Goal: Transaction & Acquisition: Subscribe to service/newsletter

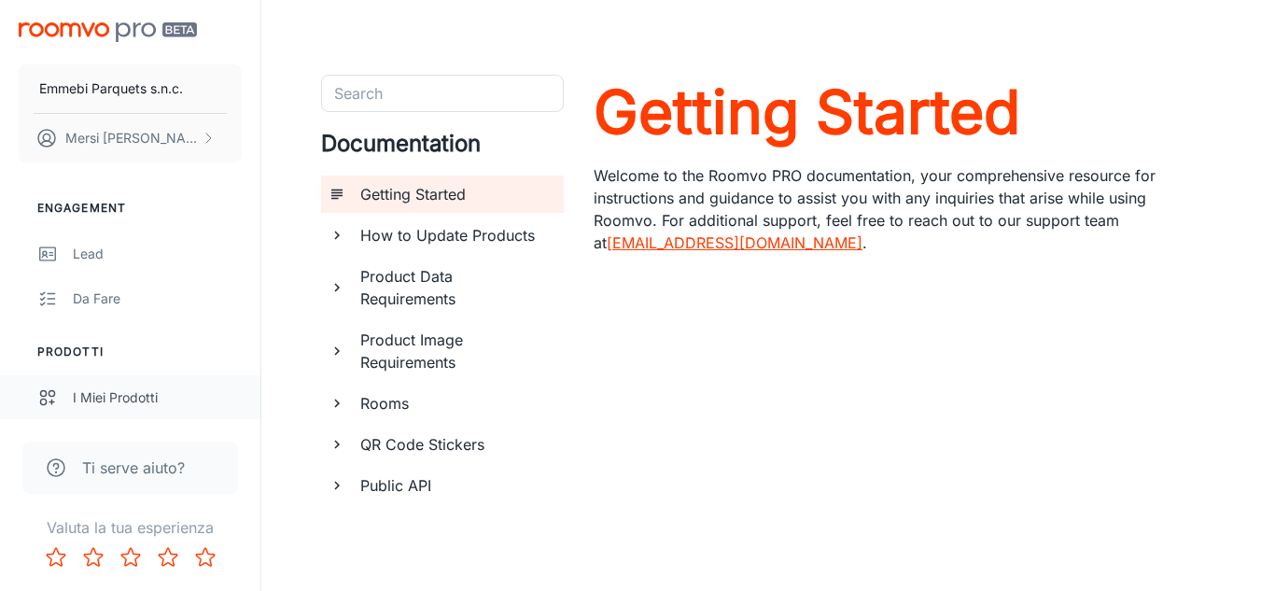
click at [118, 393] on div "I miei prodotti" at bounding box center [157, 397] width 169 height 21
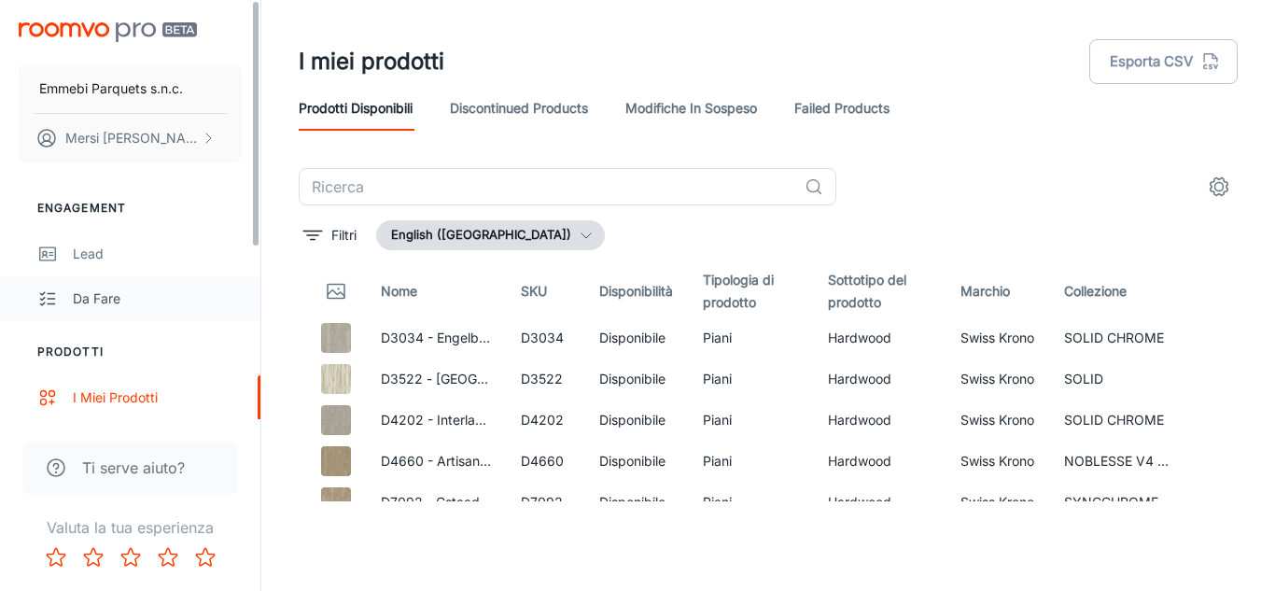
click at [257, 315] on link "Da fare" at bounding box center [130, 298] width 260 height 45
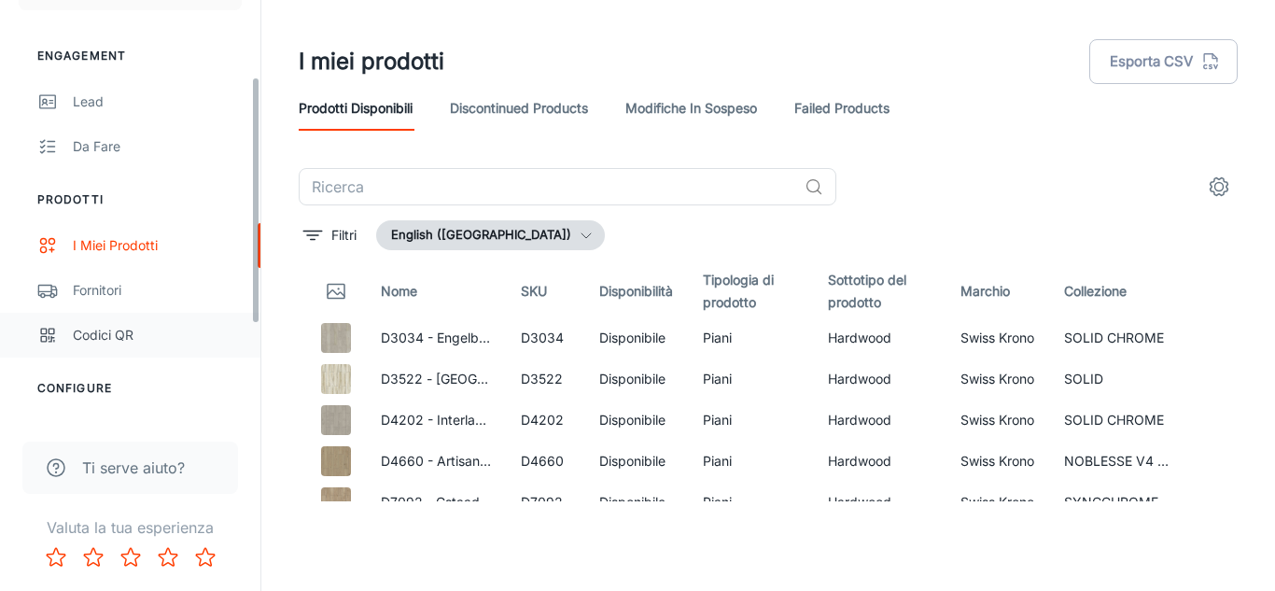
drag, startPoint x: 255, startPoint y: 238, endPoint x: 258, endPoint y: 330, distance: 92.5
click at [258, 330] on div "Emmebi Parquets s.n.c. [PERSON_NAME] Engagement Lead Da fare Prodotti I miei pr…" at bounding box center [130, 209] width 260 height 419
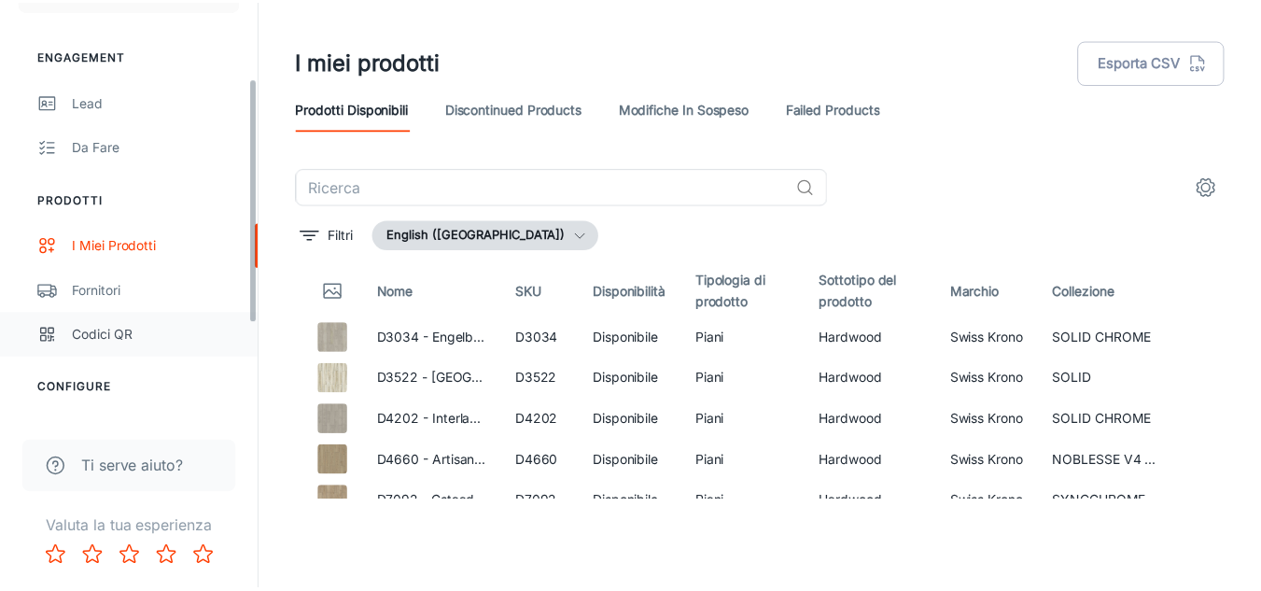
scroll to position [155, 0]
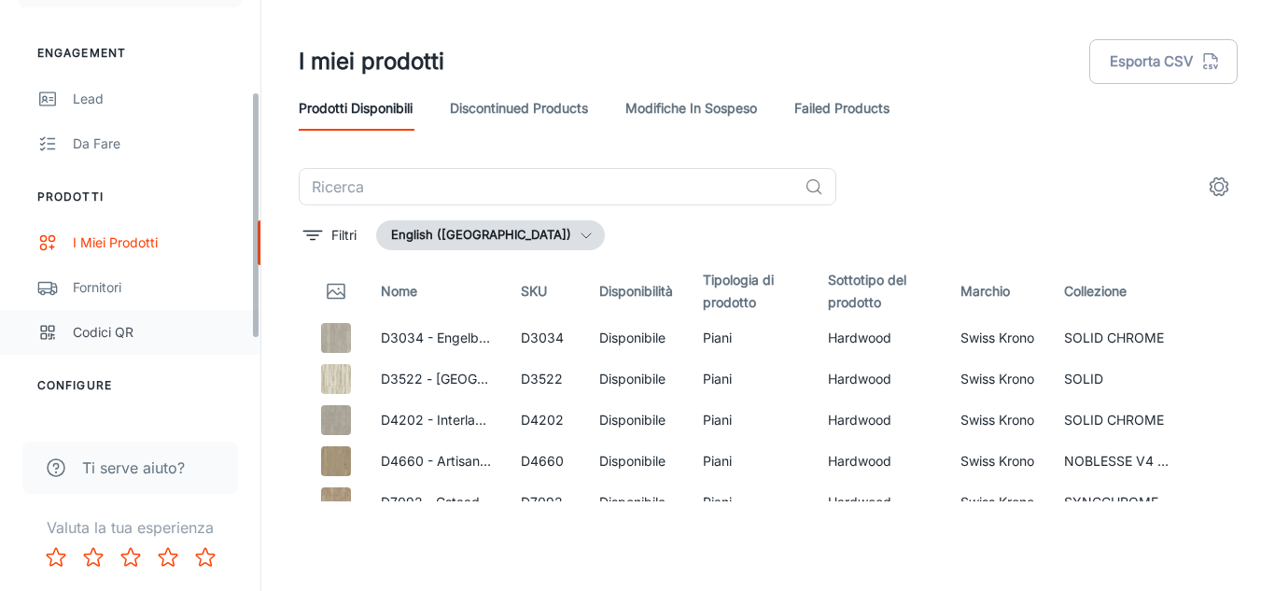
click at [258, 330] on div "Emmebi Parquets s.n.c. [PERSON_NAME] Engagement Lead Da fare Prodotti I miei pr…" at bounding box center [130, 209] width 260 height 419
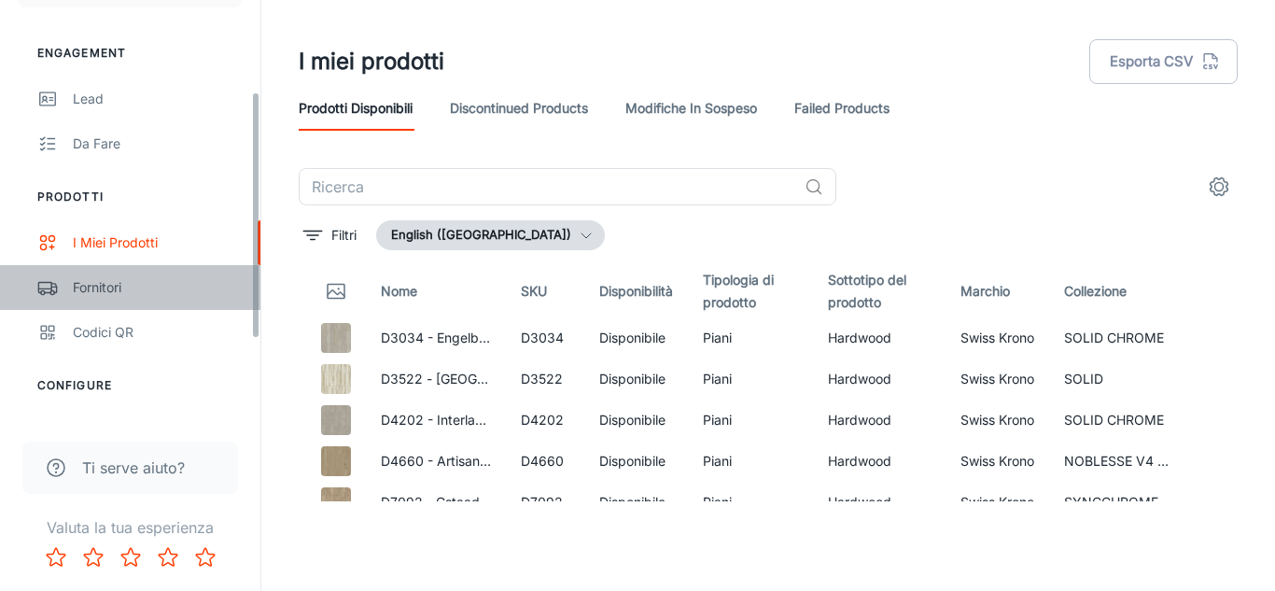
click at [205, 304] on link "Fornitori" at bounding box center [130, 287] width 260 height 45
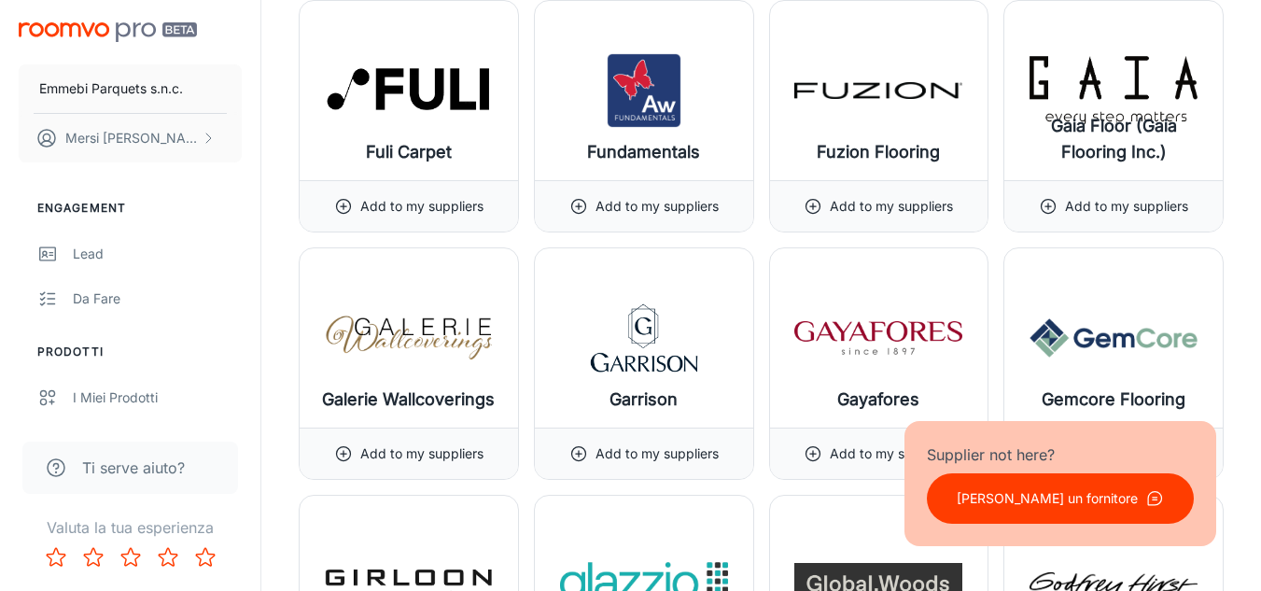
scroll to position [9912, 0]
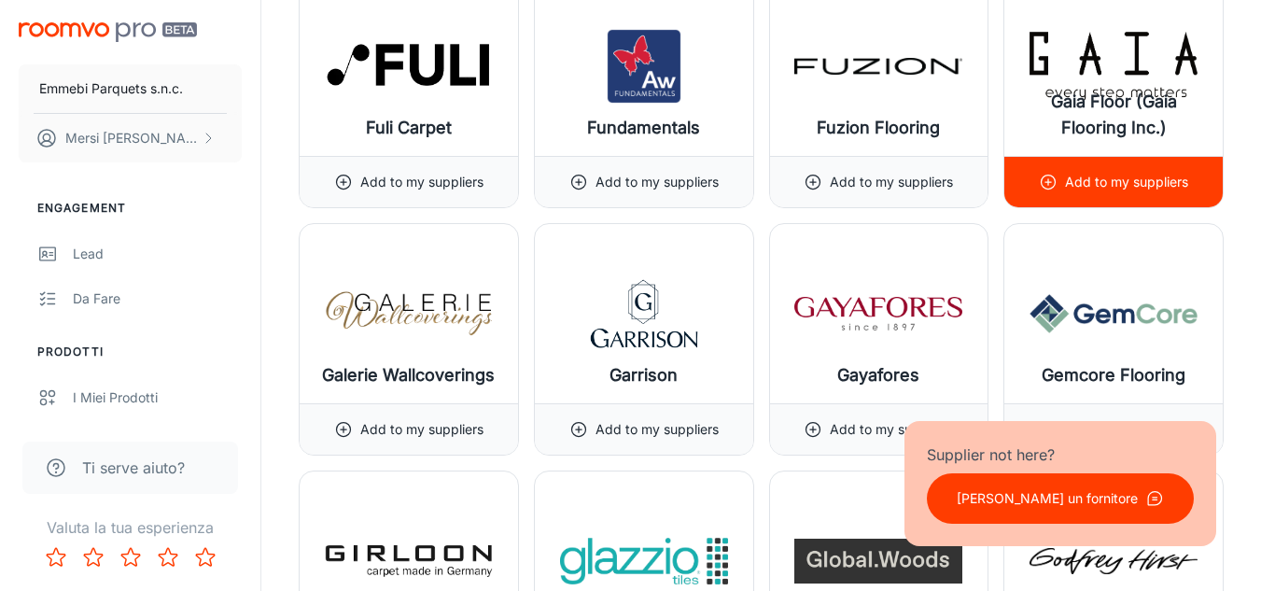
click at [1134, 75] on img at bounding box center [1114, 66] width 168 height 75
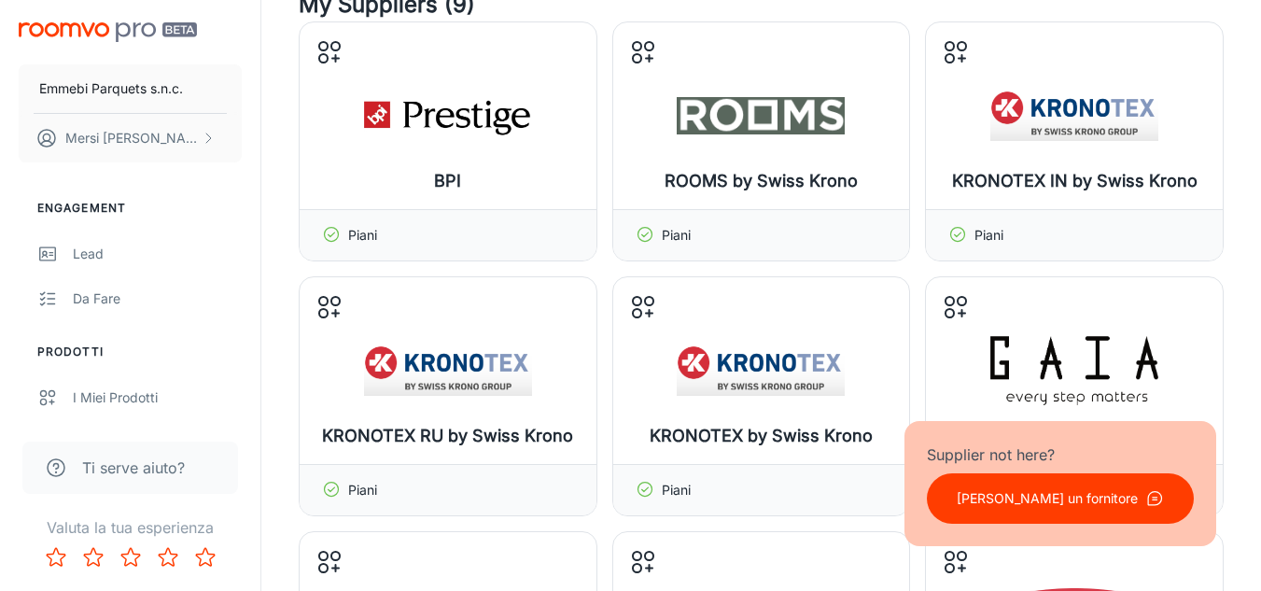
scroll to position [175, 0]
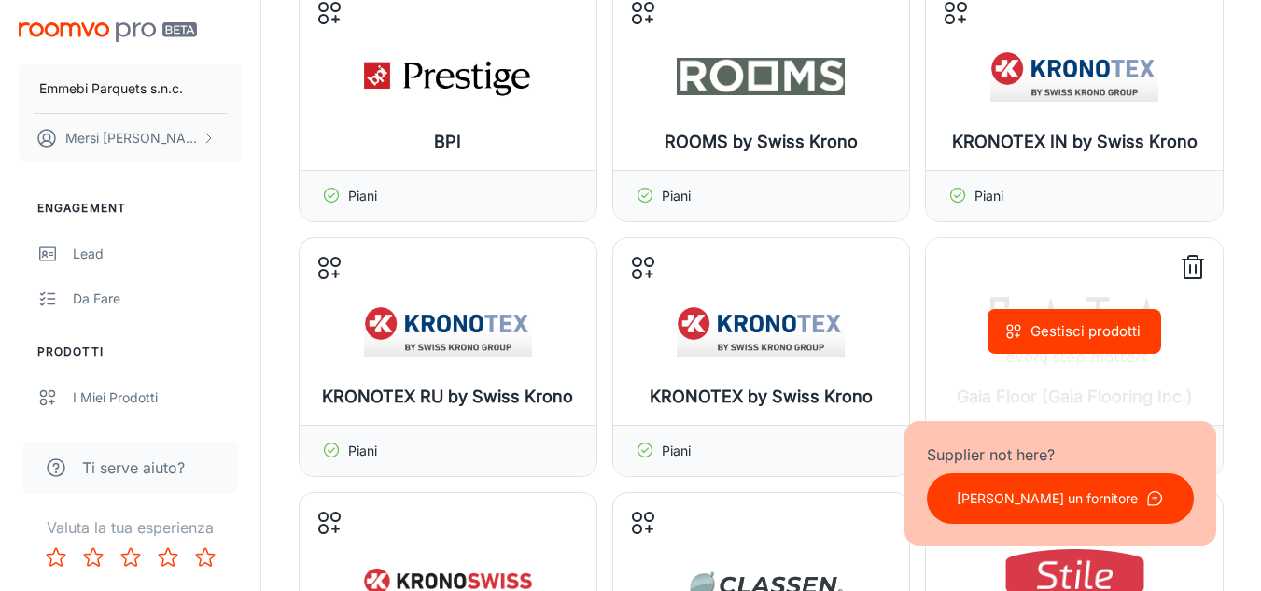
click at [1192, 266] on icon at bounding box center [1193, 268] width 30 height 30
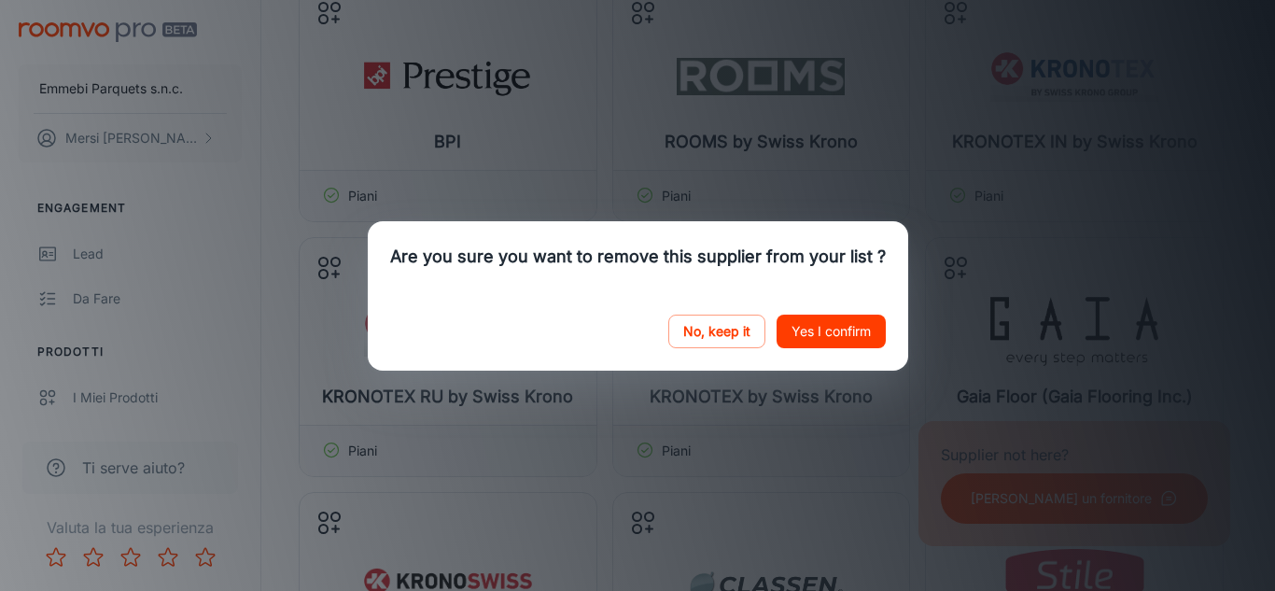
click at [812, 342] on button "Yes I confirm" at bounding box center [831, 332] width 109 height 34
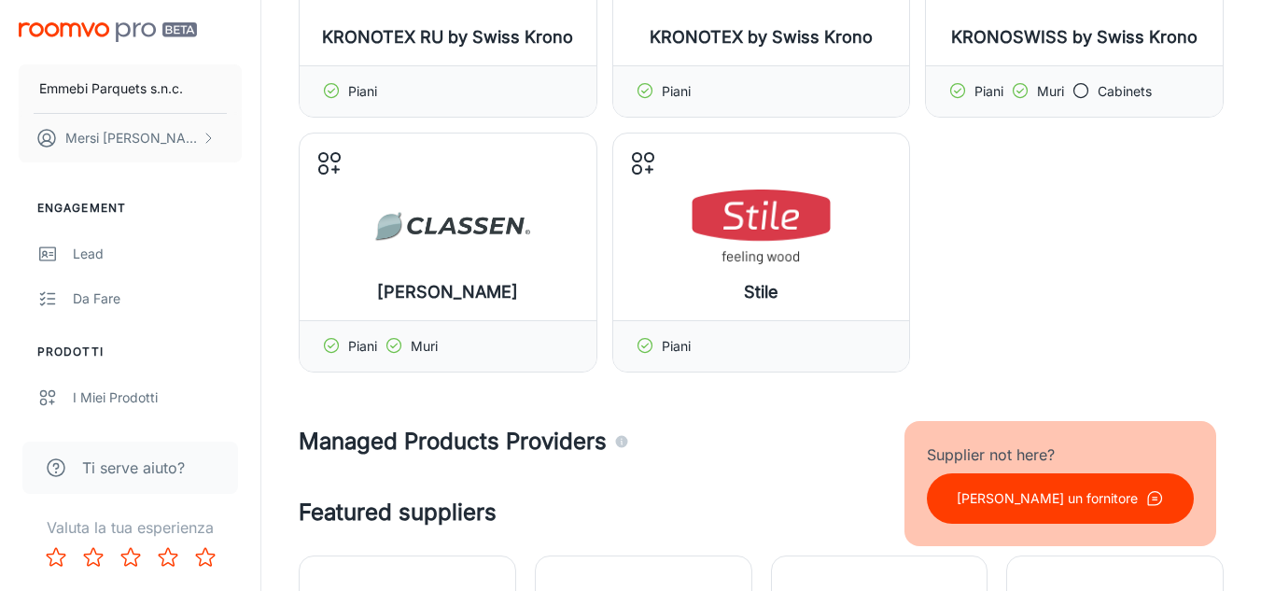
scroll to position [612, 0]
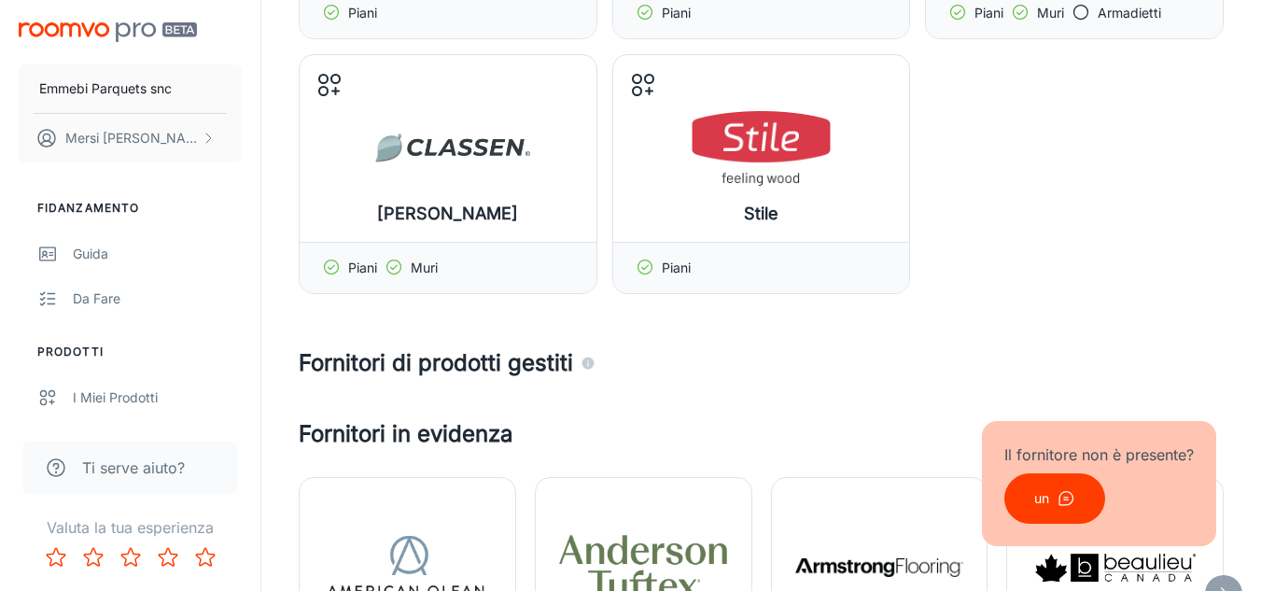
click at [1045, 505] on font "un" at bounding box center [1041, 498] width 15 height 16
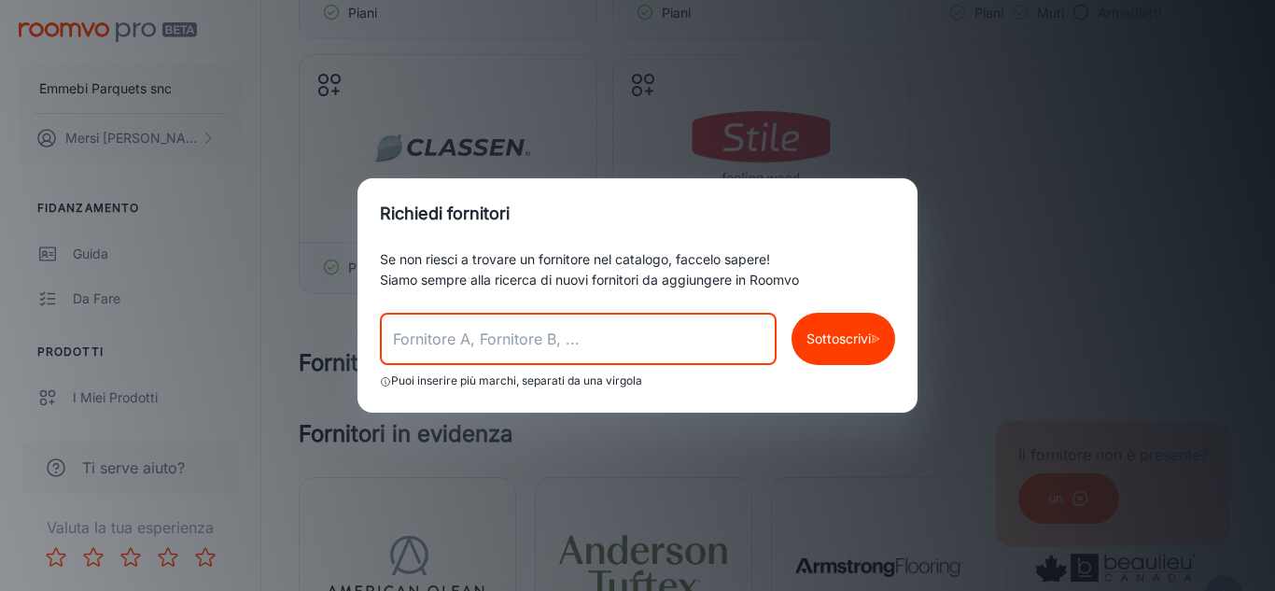
click at [618, 339] on input "text" at bounding box center [578, 339] width 397 height 52
type input "b"
type input "gaia parquet master"
click at [853, 353] on button "Sottoscrivi" at bounding box center [844, 339] width 104 height 52
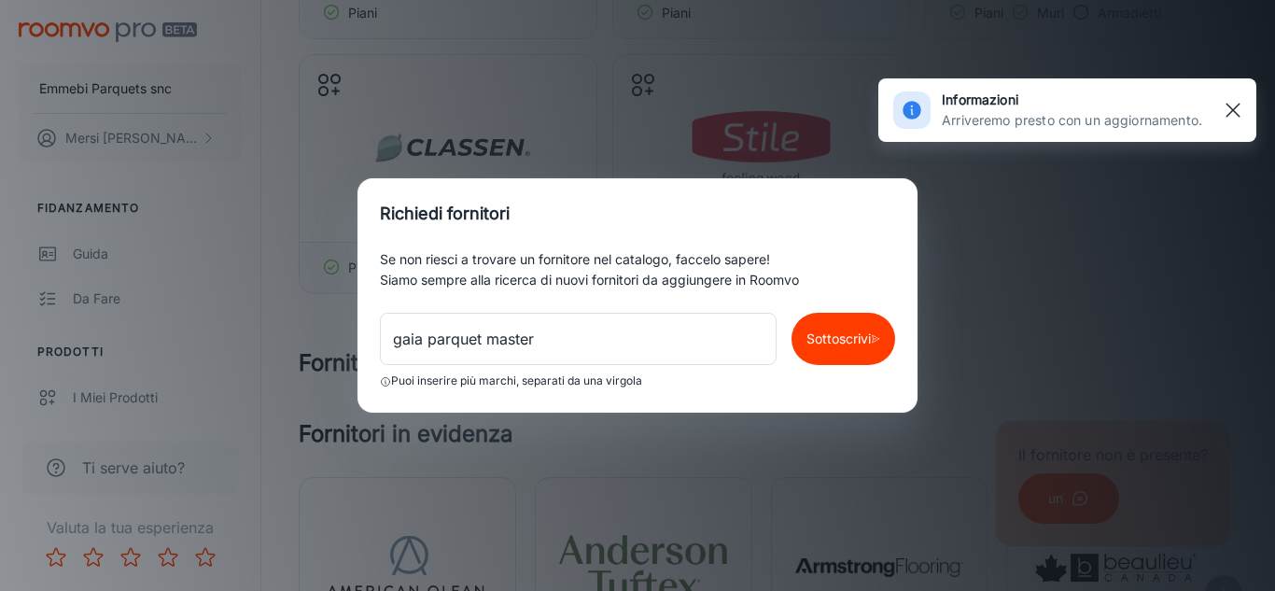
click at [1226, 105] on rect "button" at bounding box center [1233, 110] width 22 height 22
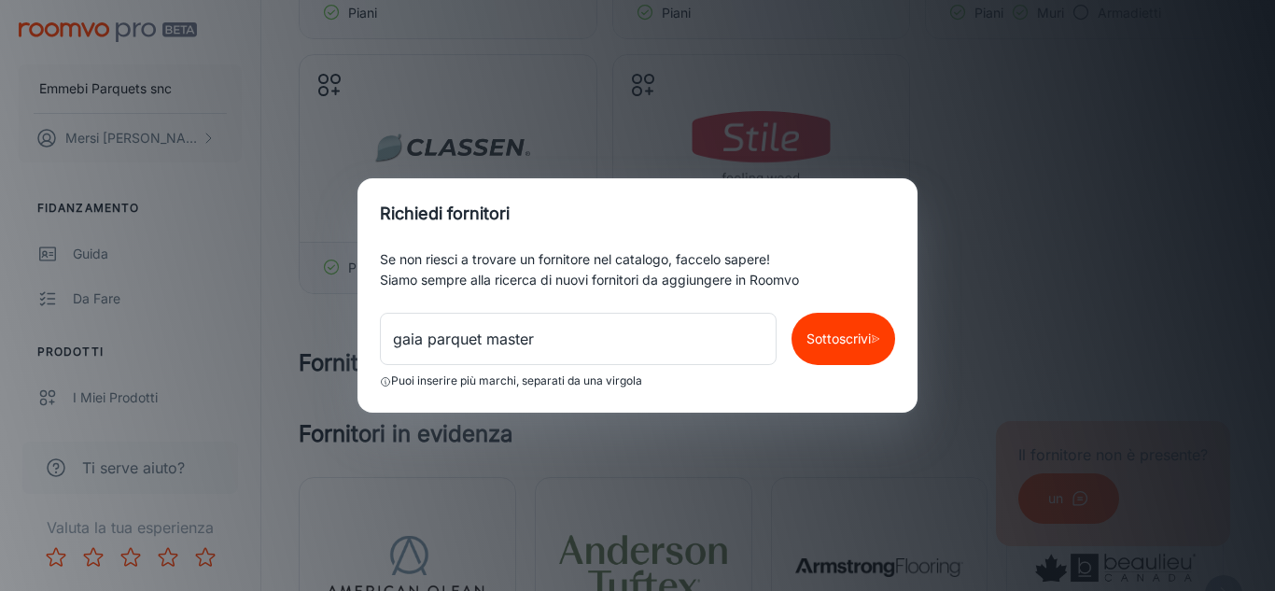
click at [983, 181] on div "[PERSON_NAME] fornitori Se non riesci a trovare un fornitore nel catalogo, facc…" at bounding box center [637, 295] width 1275 height 591
